Goal: Find specific page/section: Find specific page/section

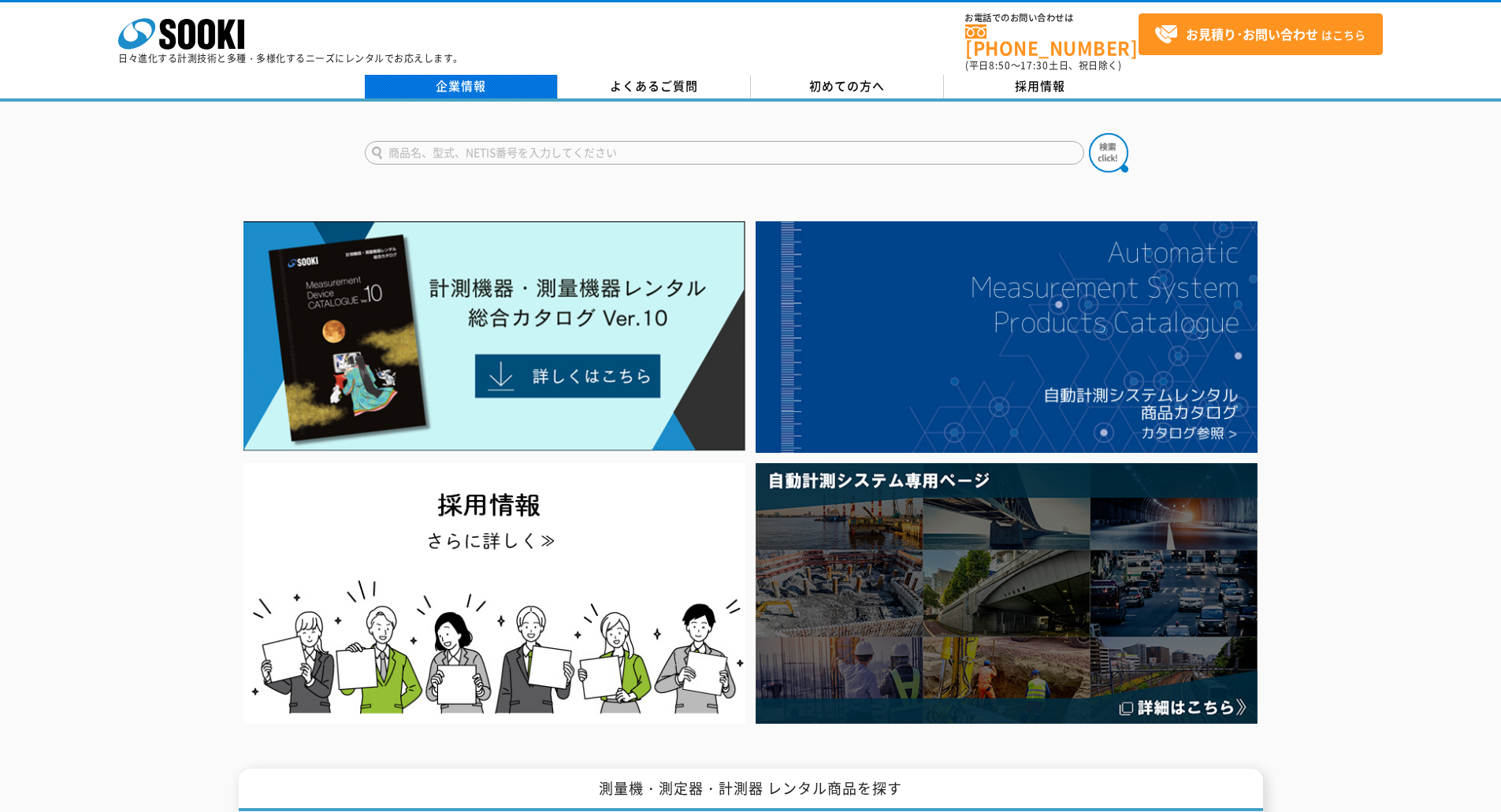
click at [504, 85] on link "企業情報" at bounding box center [461, 87] width 193 height 24
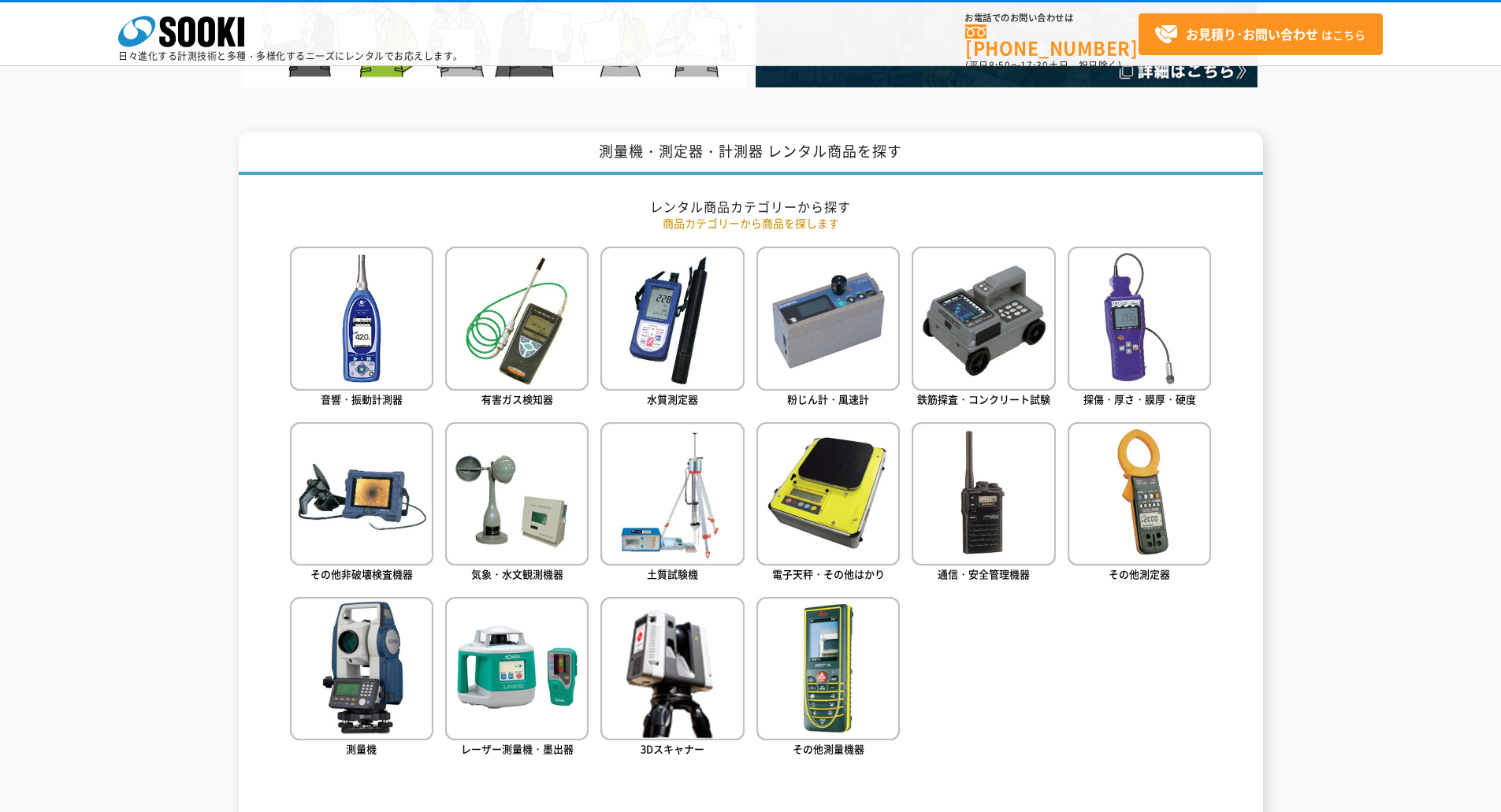
scroll to position [565, 0]
click at [464, 301] on img at bounding box center [517, 318] width 143 height 143
